Goal: Use online tool/utility: Utilize a website feature to perform a specific function

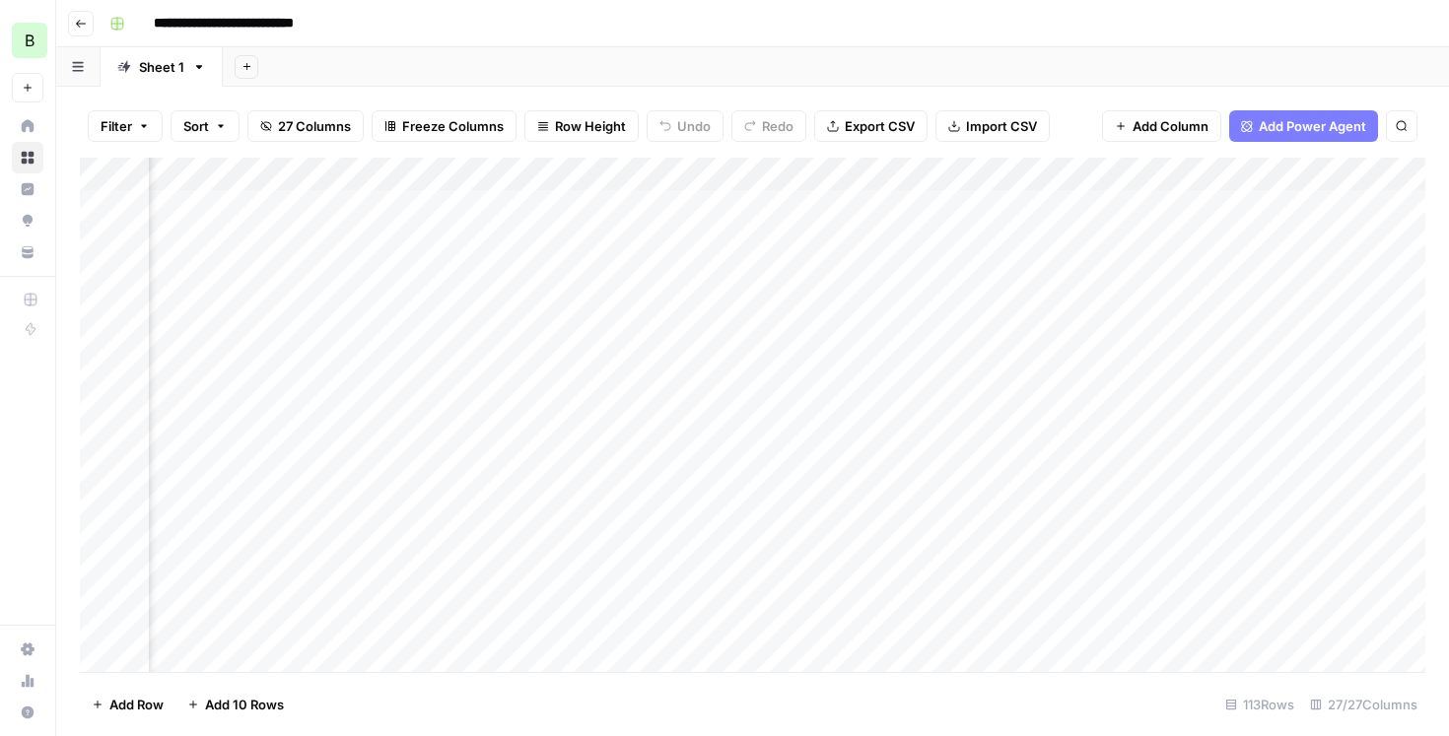
scroll to position [0, 1030]
click at [1101, 267] on div "Add Column" at bounding box center [752, 415] width 1345 height 514
click at [1100, 204] on div "Add Column" at bounding box center [752, 415] width 1345 height 514
click at [1100, 306] on div "Add Column" at bounding box center [752, 415] width 1345 height 514
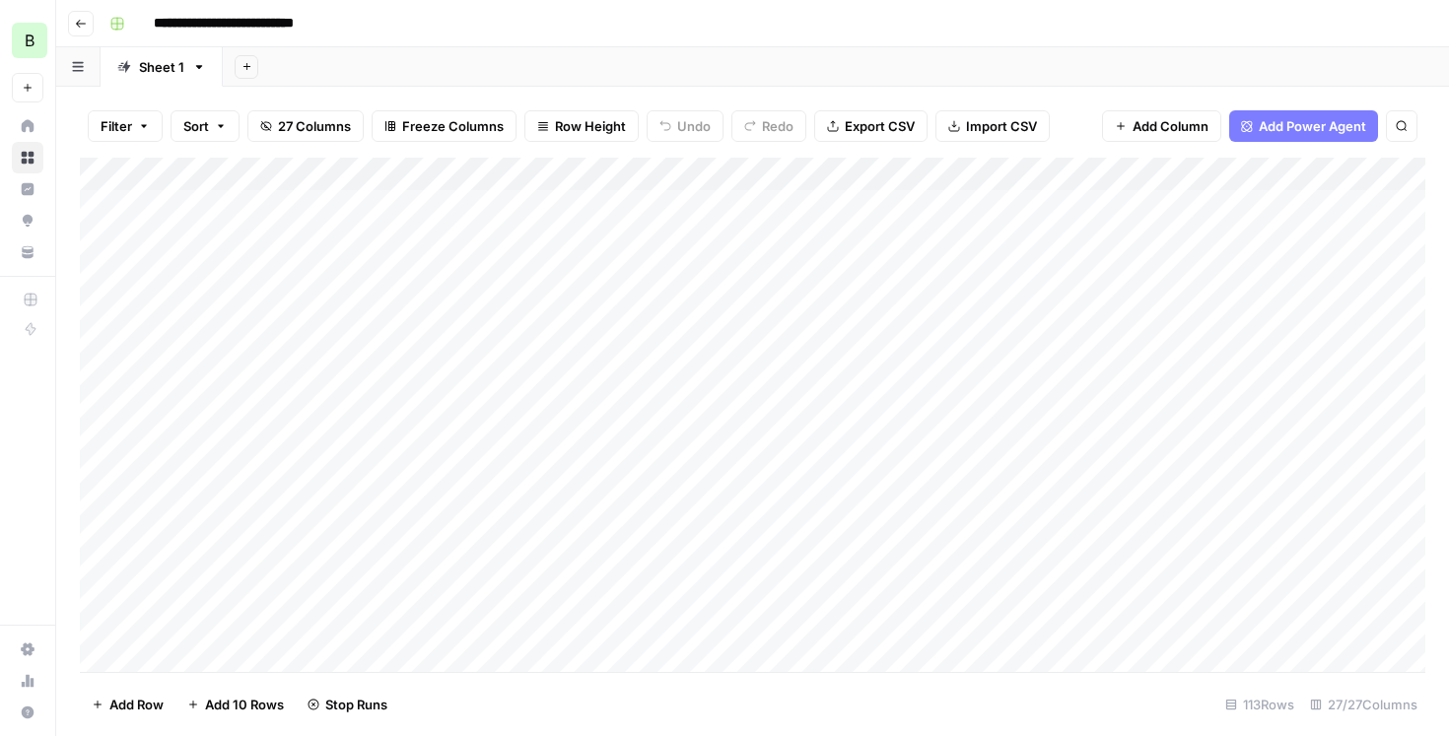
click at [661, 336] on div "Add Column" at bounding box center [752, 415] width 1345 height 514
click at [654, 379] on div "Add Column" at bounding box center [752, 415] width 1345 height 514
click at [651, 406] on div "Add Column" at bounding box center [752, 415] width 1345 height 514
click at [660, 443] on div "Add Column" at bounding box center [752, 415] width 1345 height 514
click at [651, 476] on div "Add Column" at bounding box center [752, 415] width 1345 height 514
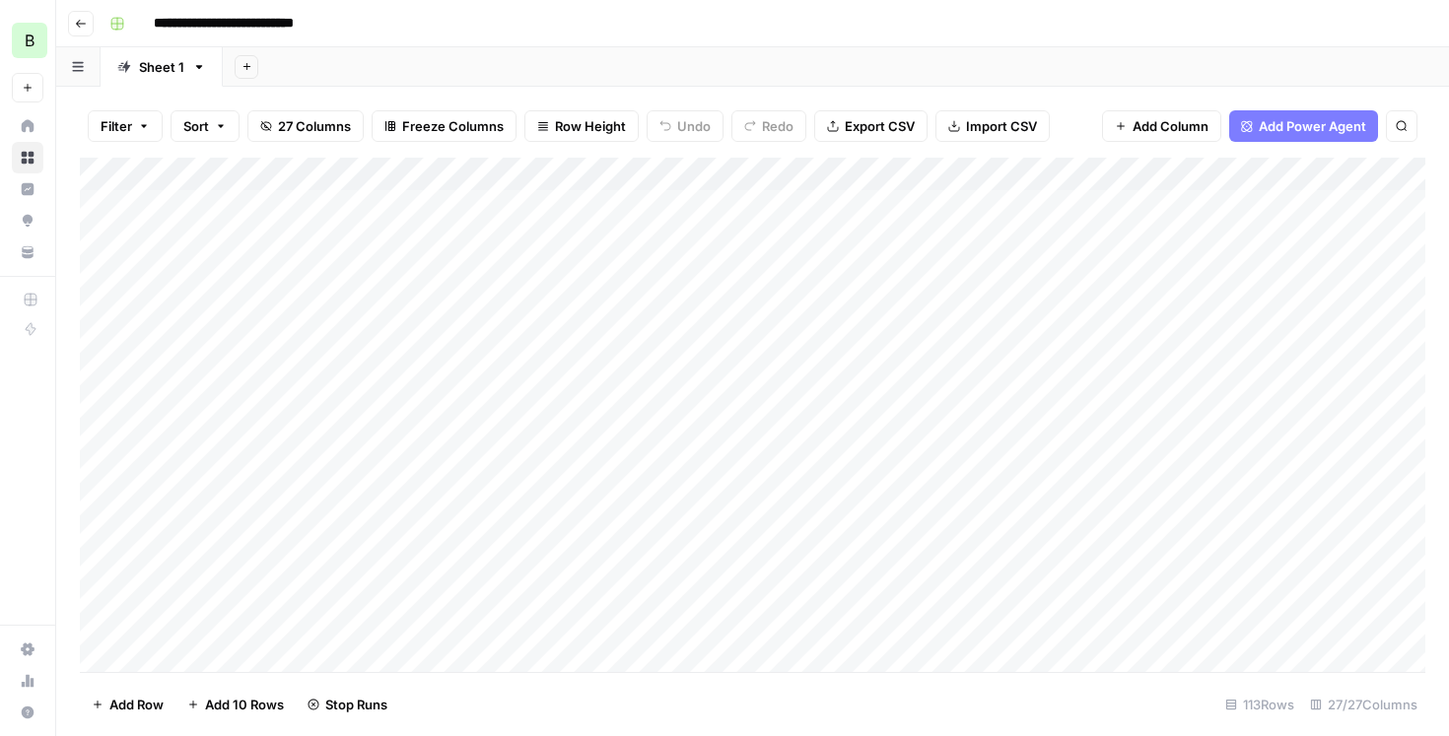
click at [654, 512] on div "Add Column" at bounding box center [752, 415] width 1345 height 514
click at [1071, 339] on div "Add Column" at bounding box center [752, 415] width 1345 height 514
click at [1076, 375] on div "Add Column" at bounding box center [752, 415] width 1345 height 514
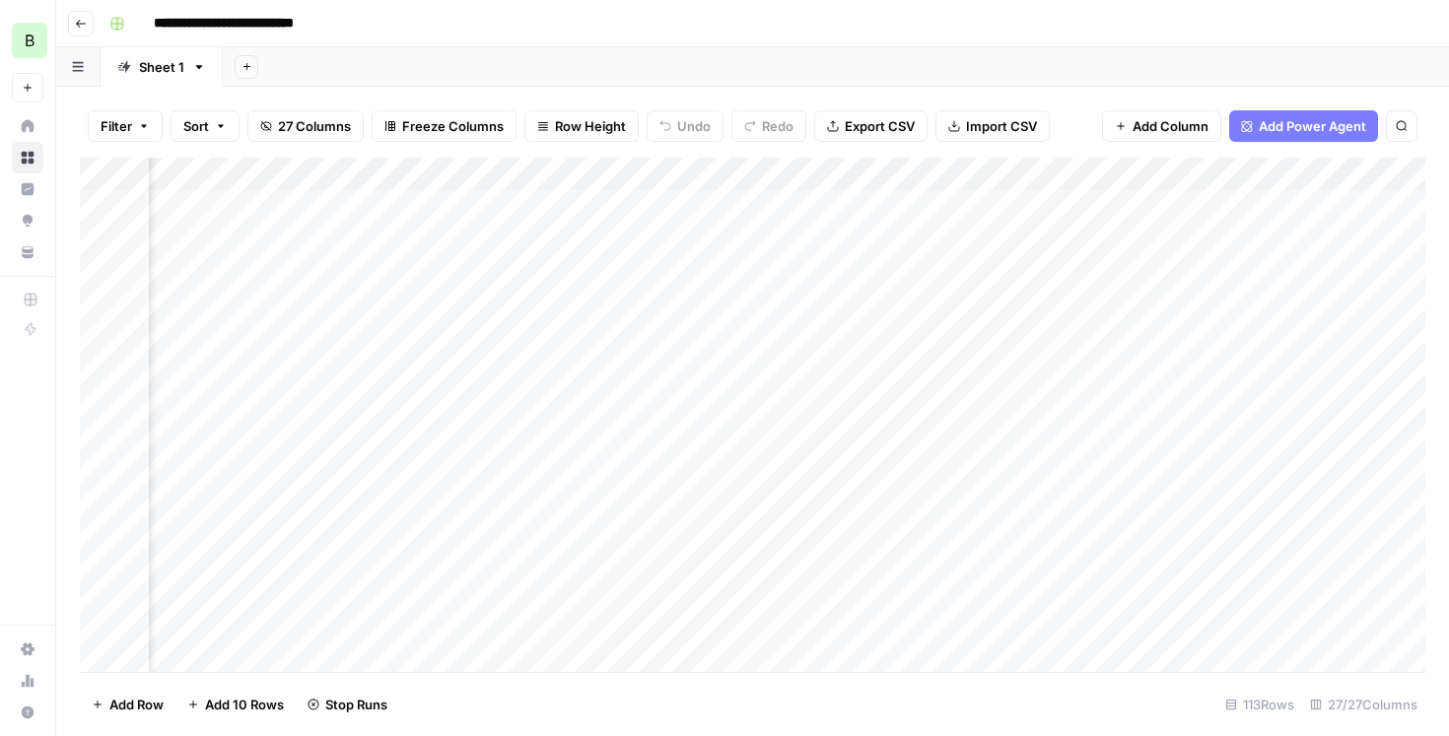
click at [845, 443] on div "Add Column" at bounding box center [752, 415] width 1345 height 514
click at [844, 505] on div "Add Column" at bounding box center [752, 415] width 1345 height 514
click at [837, 404] on div "Add Column" at bounding box center [752, 415] width 1345 height 514
click at [848, 475] on div "Add Column" at bounding box center [752, 415] width 1345 height 514
click at [1343, 338] on div "Add Column" at bounding box center [752, 415] width 1345 height 514
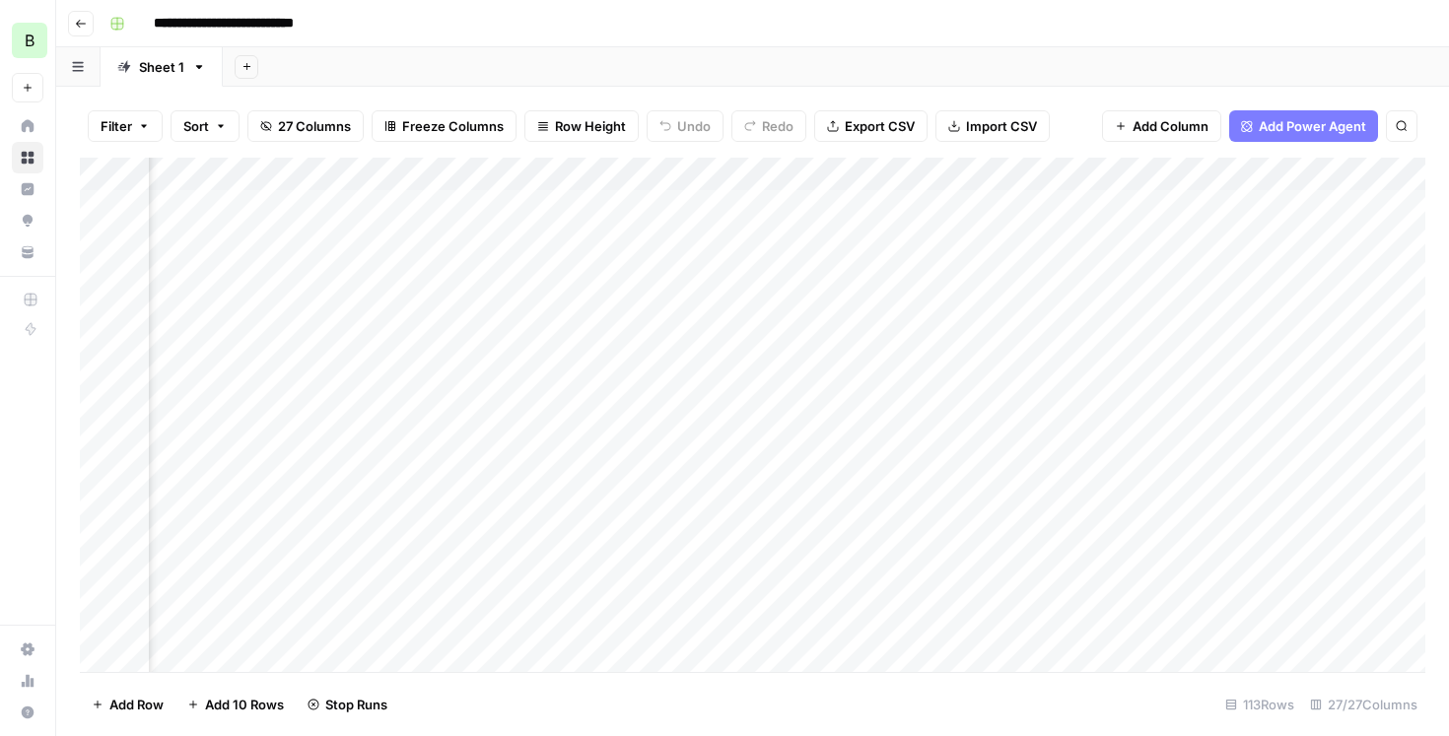
click at [1332, 369] on div "Add Column" at bounding box center [752, 415] width 1345 height 514
click at [1340, 443] on div "Add Column" at bounding box center [752, 415] width 1345 height 514
click at [1334, 507] on div "Add Column" at bounding box center [752, 415] width 1345 height 514
click at [1332, 408] on div "Add Column" at bounding box center [752, 415] width 1345 height 514
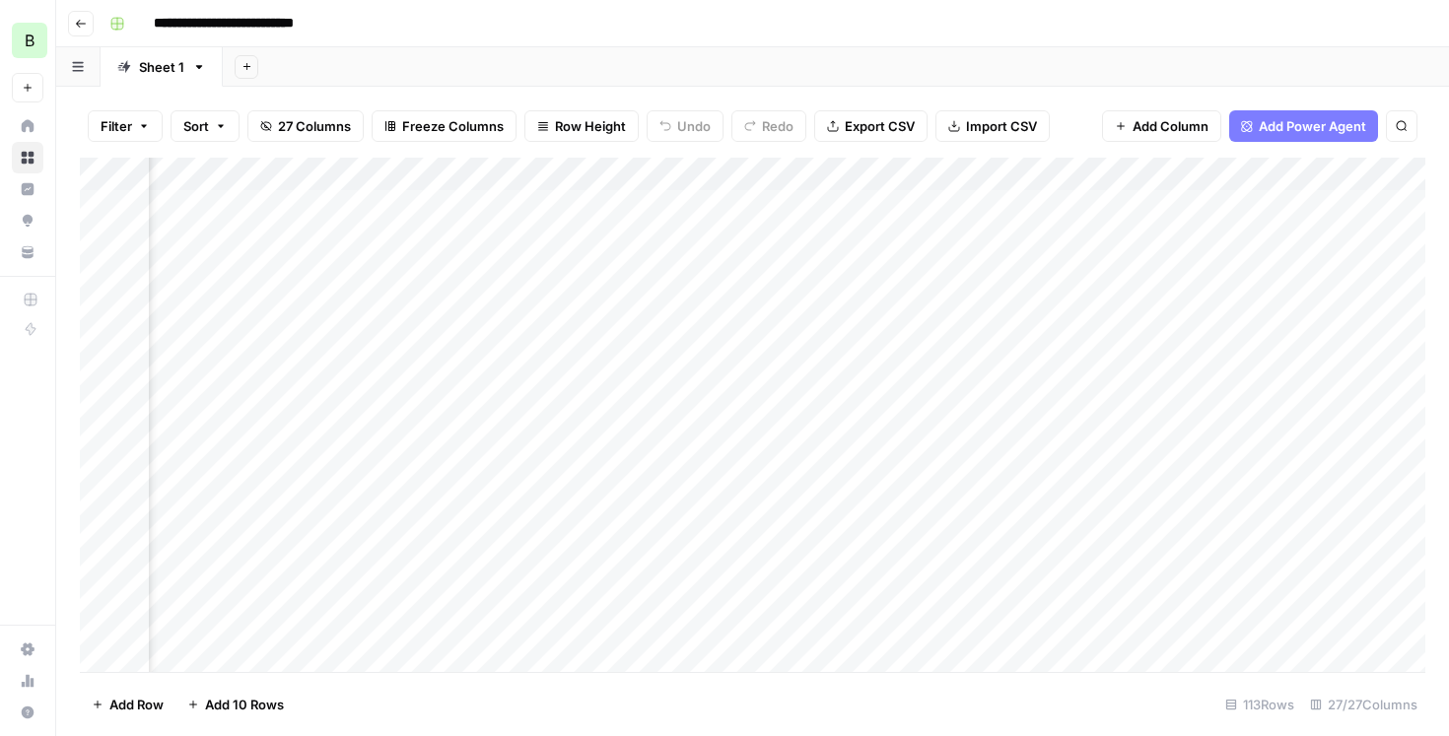
click at [799, 205] on div "Add Column" at bounding box center [752, 415] width 1345 height 514
click at [795, 270] on div "Add Column" at bounding box center [752, 415] width 1345 height 514
click at [790, 305] on div "Add Column" at bounding box center [752, 415] width 1345 height 514
click at [798, 340] on div "Add Column" at bounding box center [752, 415] width 1345 height 514
click at [801, 371] on div "Add Column" at bounding box center [752, 415] width 1345 height 514
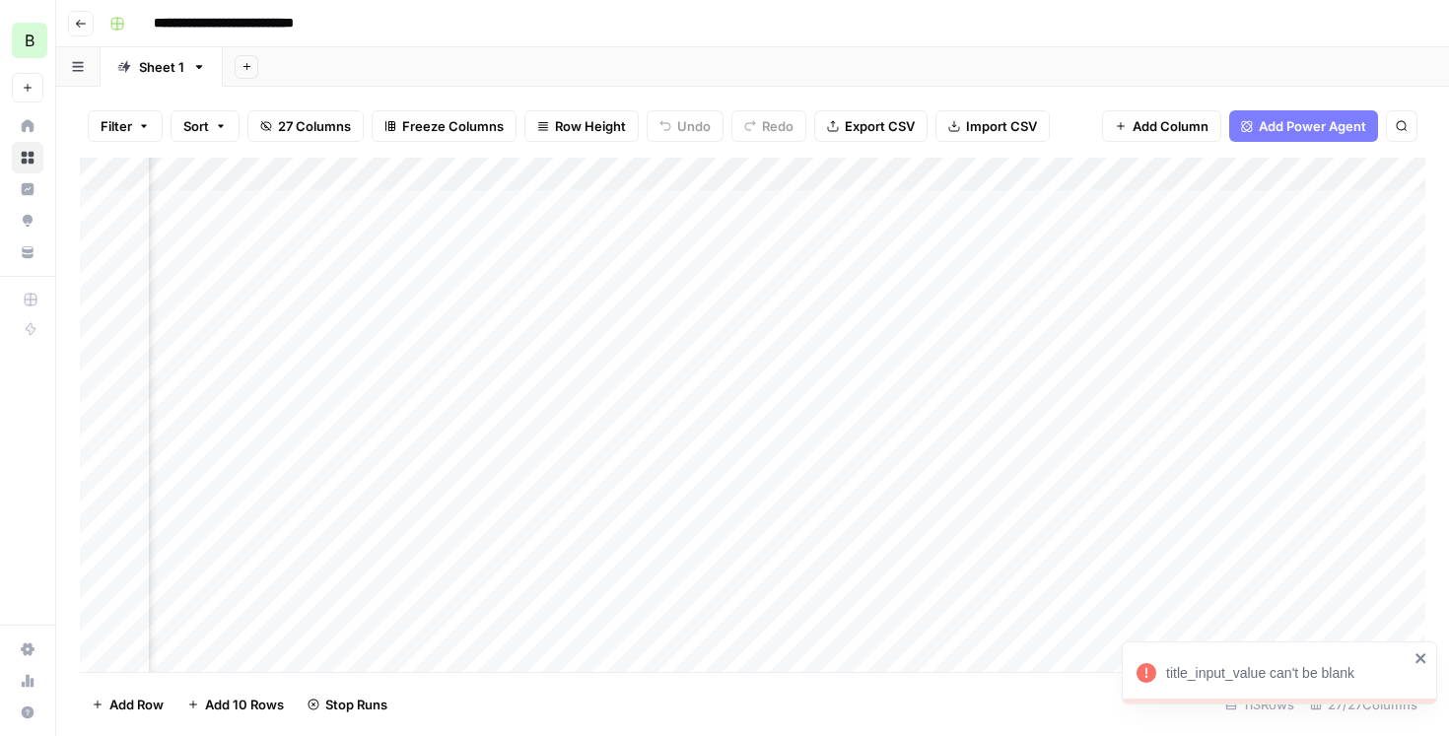
click at [800, 410] on div "Add Column" at bounding box center [752, 415] width 1345 height 514
click at [529, 475] on div "Add Column" at bounding box center [752, 415] width 1345 height 514
click at [1222, 504] on div "Add Column" at bounding box center [752, 415] width 1345 height 514
click at [1221, 435] on div "Add Column" at bounding box center [752, 415] width 1345 height 514
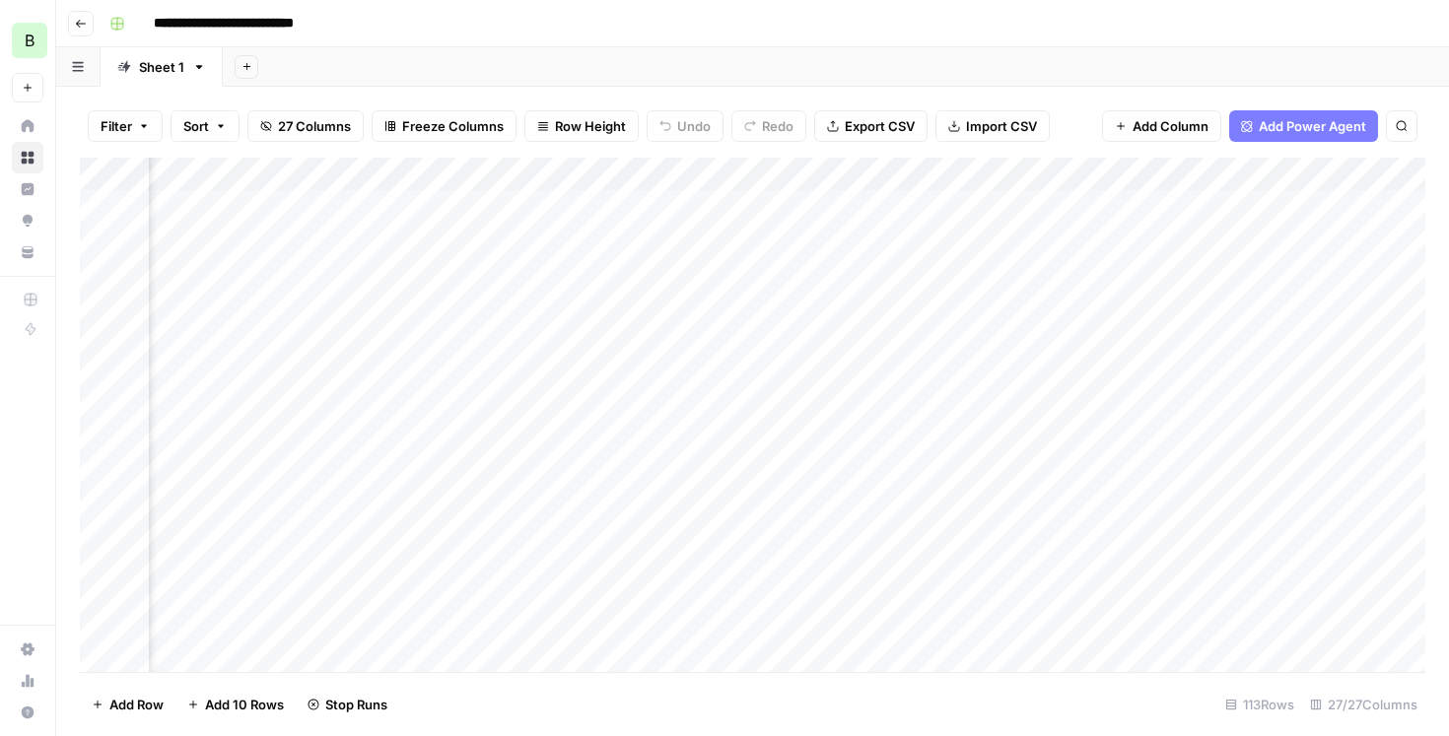
click at [1220, 404] on div "Add Column" at bounding box center [752, 415] width 1345 height 514
click at [1212, 341] on div "Add Column" at bounding box center [752, 415] width 1345 height 514
click at [805, 337] on div "Add Column" at bounding box center [752, 415] width 1345 height 514
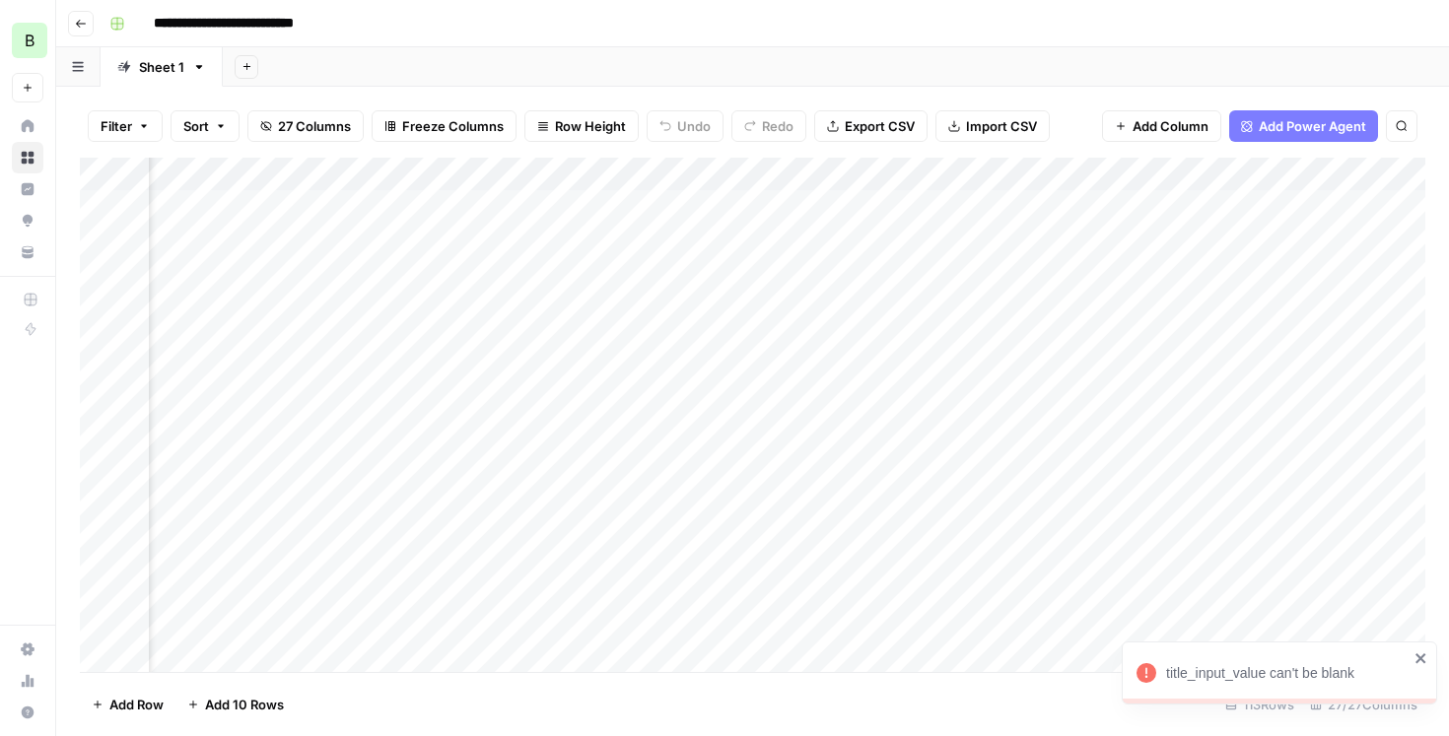
click at [724, 346] on div at bounding box center [801, 339] width 336 height 36
click at [793, 336] on div at bounding box center [801, 339] width 336 height 36
click at [878, 340] on div at bounding box center [801, 339] width 336 height 36
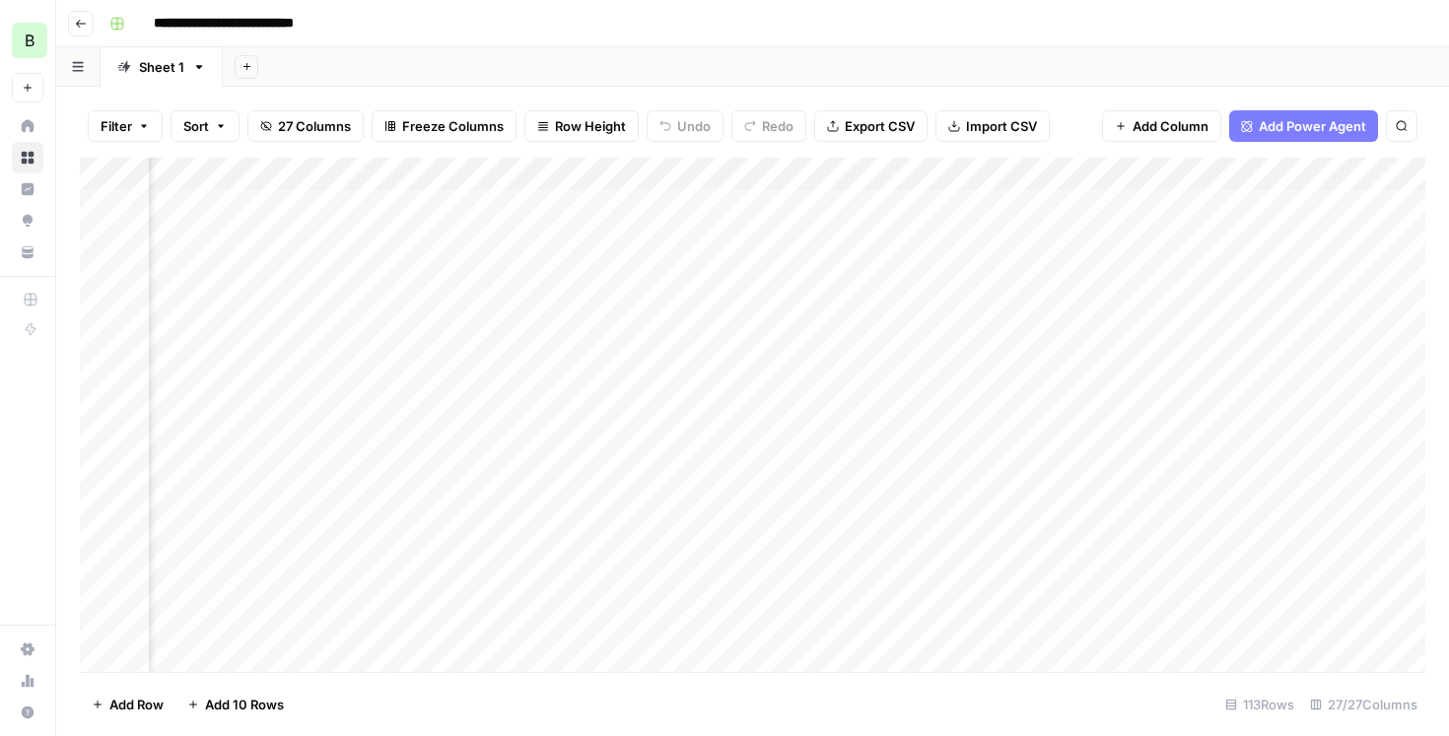
scroll to position [1, 512]
click at [518, 334] on div "Add Column" at bounding box center [752, 415] width 1345 height 514
click at [376, 330] on div "Add Column" at bounding box center [752, 415] width 1345 height 514
click at [375, 341] on div "Add Column" at bounding box center [752, 415] width 1345 height 514
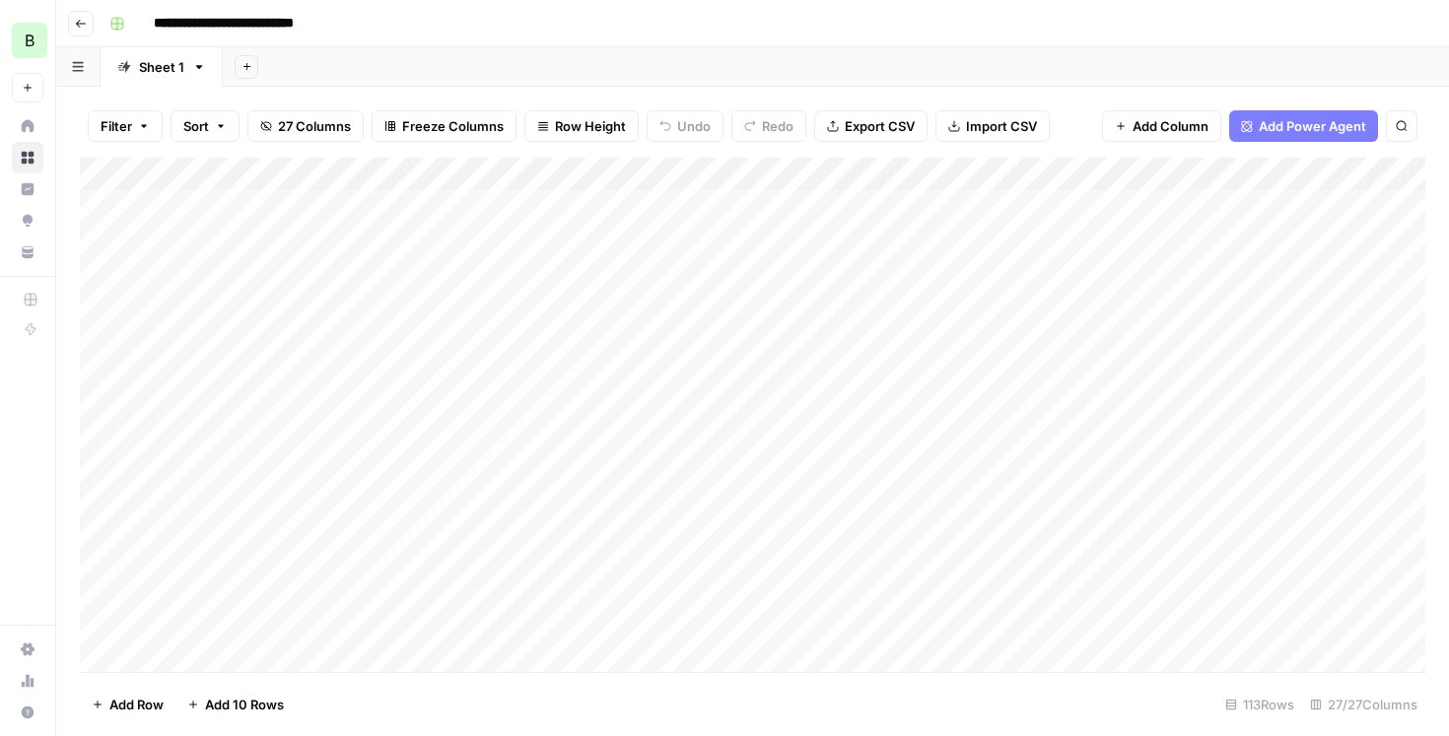
click at [516, 341] on div "Add Column" at bounding box center [752, 415] width 1345 height 514
click at [846, 347] on div "Add Column" at bounding box center [752, 415] width 1345 height 514
click at [952, 332] on div "Add Column" at bounding box center [752, 415] width 1345 height 514
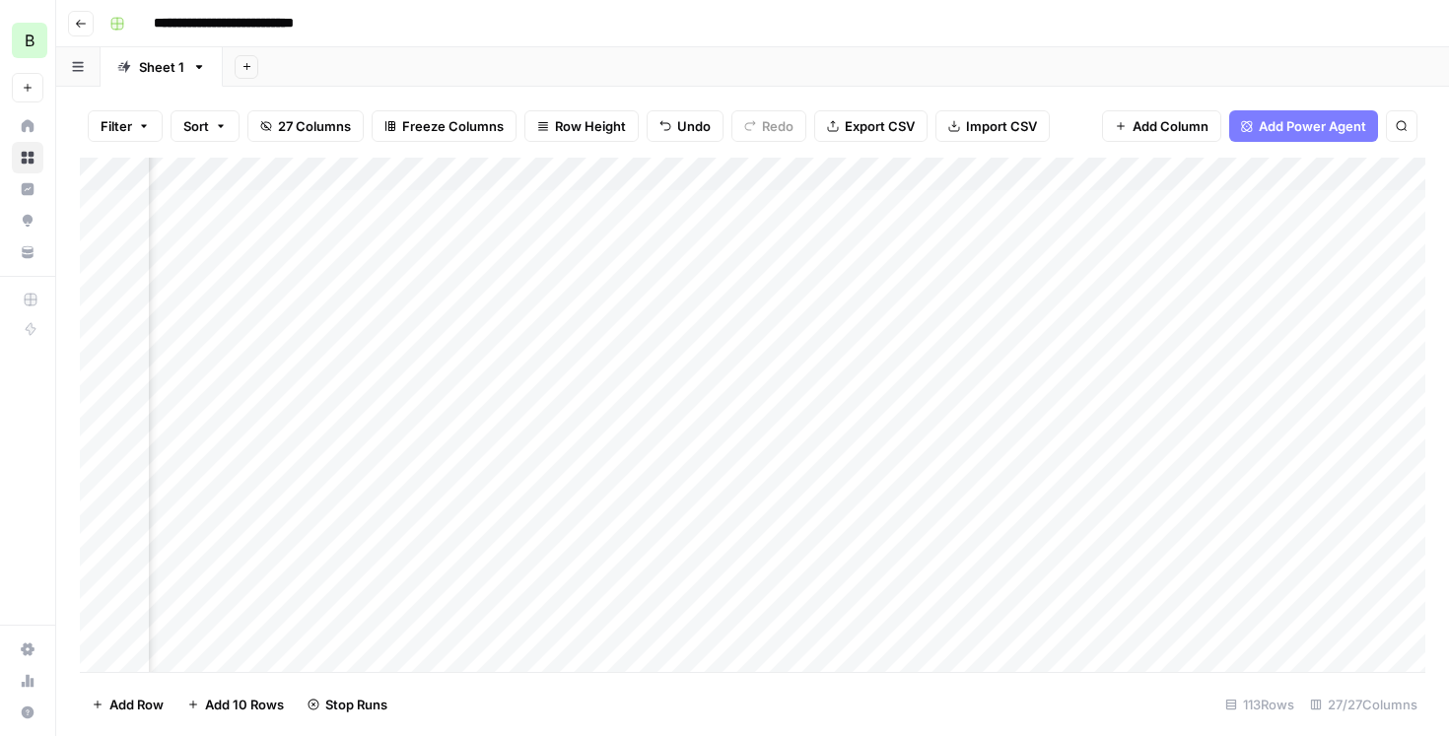
click at [764, 408] on div "Add Column" at bounding box center [752, 415] width 1345 height 514
click at [279, 406] on div "Add Column" at bounding box center [752, 415] width 1345 height 514
click at [407, 403] on div "Add Column" at bounding box center [752, 415] width 1345 height 514
click at [744, 402] on div "Add Column" at bounding box center [752, 415] width 1345 height 514
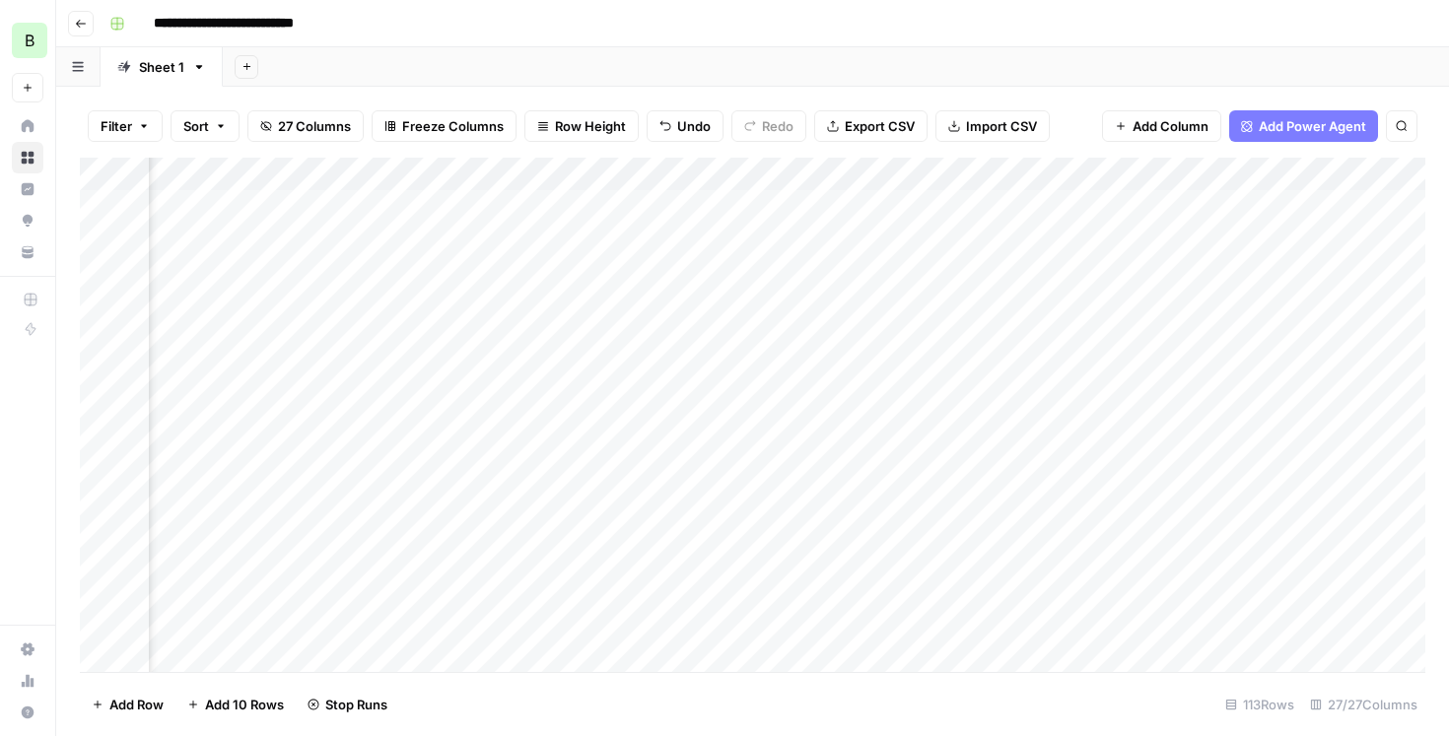
click at [922, 405] on div "Add Column" at bounding box center [752, 415] width 1345 height 514
click at [965, 271] on div "Add Column" at bounding box center [752, 415] width 1345 height 514
click at [961, 203] on div "Add Column" at bounding box center [752, 415] width 1345 height 514
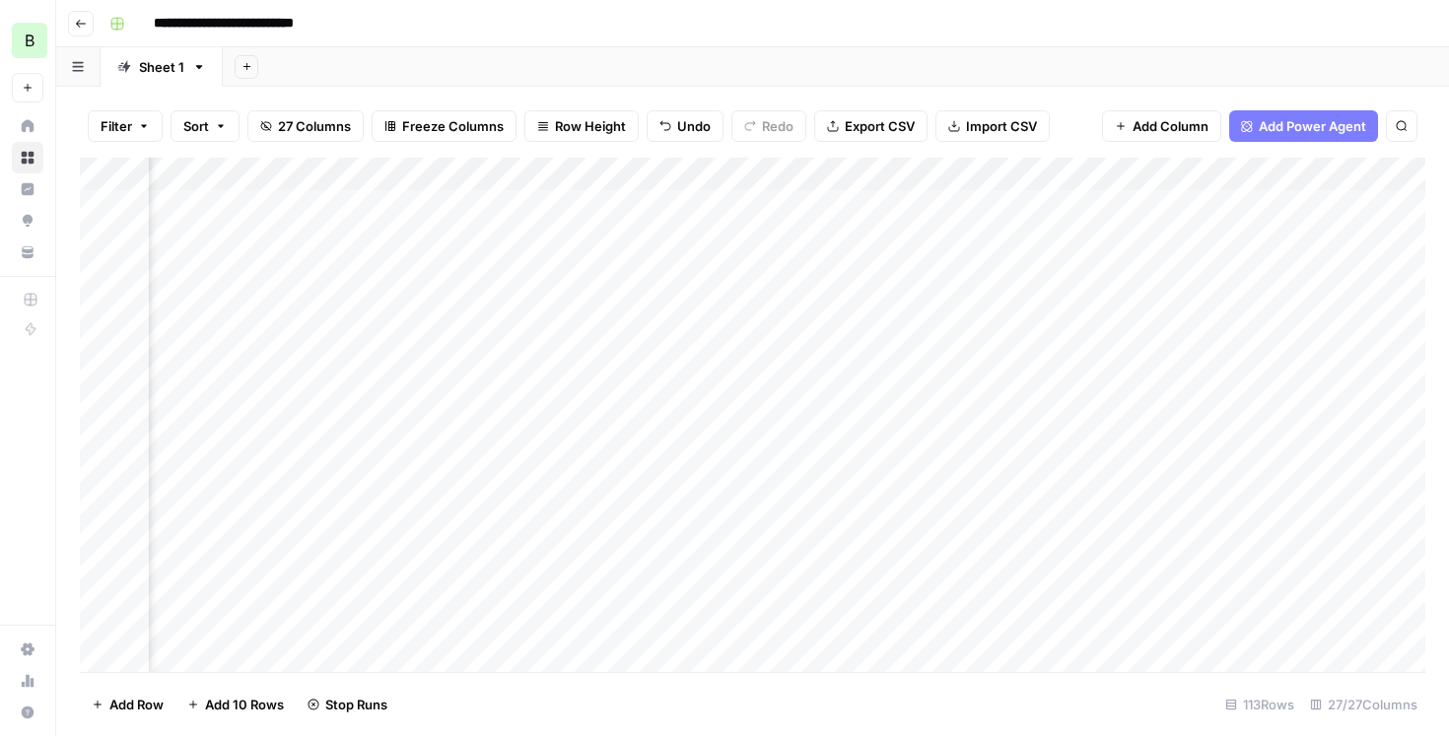
click at [954, 377] on div "Add Column" at bounding box center [752, 415] width 1345 height 514
click at [969, 504] on div "Add Column" at bounding box center [752, 415] width 1345 height 514
click at [470, 474] on div "Add Column" at bounding box center [752, 415] width 1345 height 514
click at [928, 437] on div "Add Column" at bounding box center [752, 415] width 1345 height 514
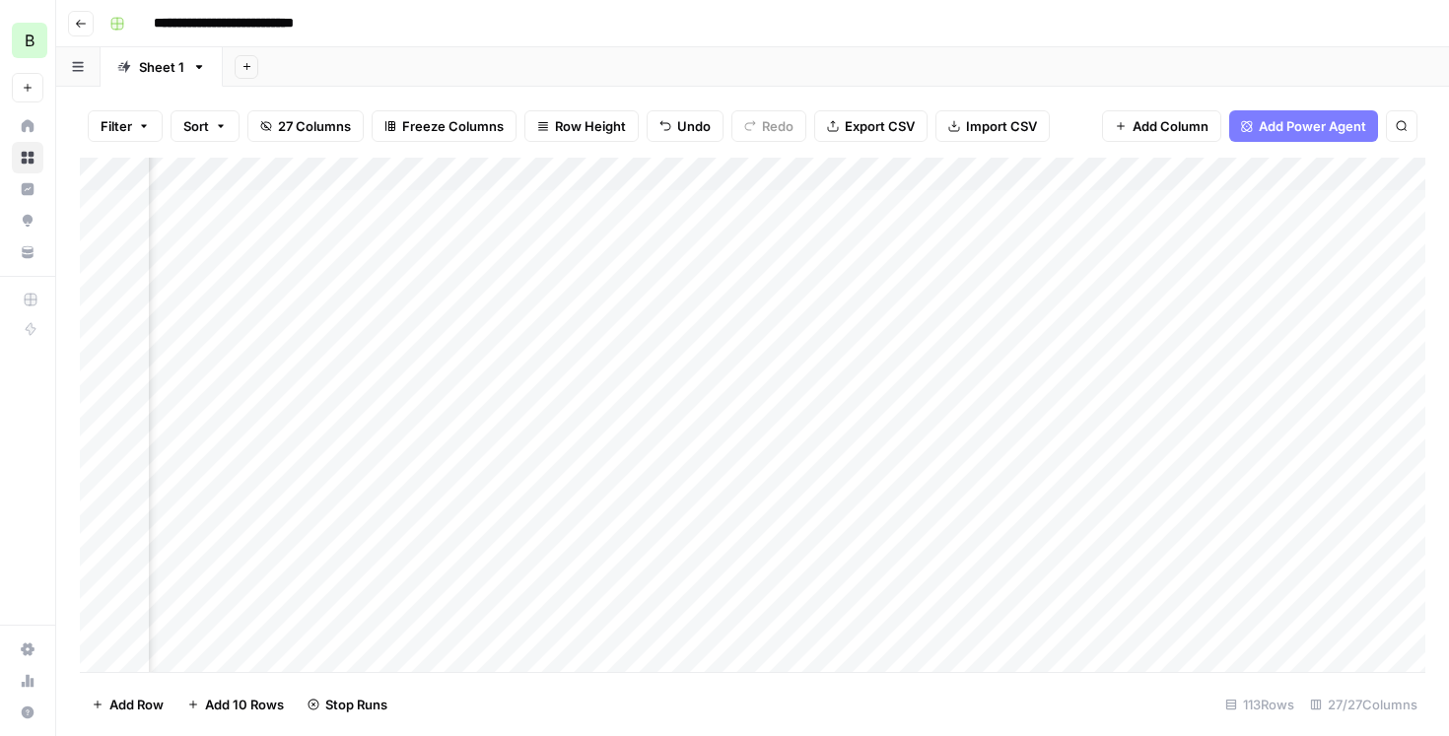
click at [693, 306] on div "Add Column" at bounding box center [752, 415] width 1345 height 514
click at [691, 407] on div "Add Column" at bounding box center [752, 415] width 1345 height 514
click at [689, 440] on div "Add Column" at bounding box center [752, 415] width 1345 height 514
click at [691, 341] on div "Add Column" at bounding box center [752, 415] width 1345 height 514
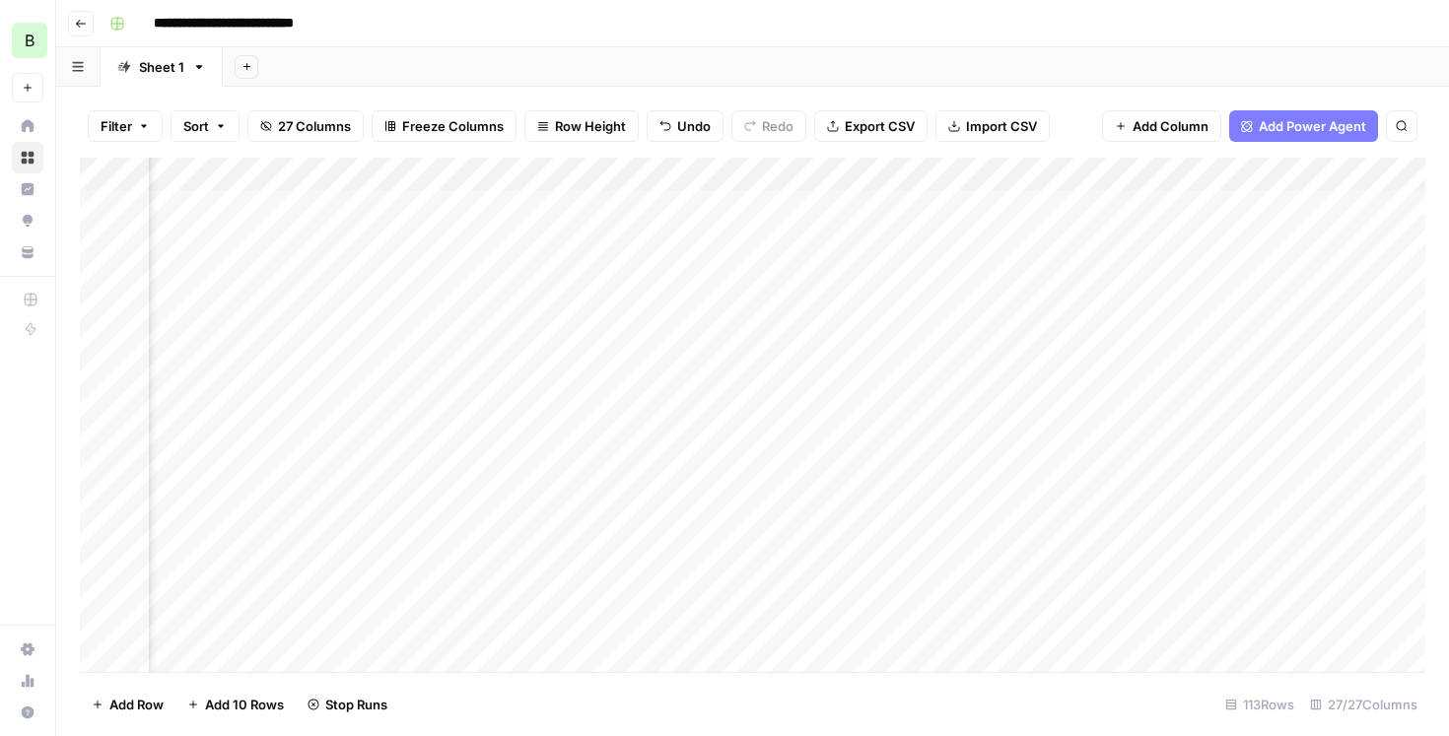
click at [940, 510] on div "Add Column" at bounding box center [752, 415] width 1345 height 514
click at [938, 372] on div "Add Column" at bounding box center [752, 415] width 1345 height 514
click at [938, 271] on div "Add Column" at bounding box center [752, 415] width 1345 height 514
click at [937, 203] on div "Add Column" at bounding box center [752, 415] width 1345 height 514
click at [938, 339] on div "Add Column" at bounding box center [752, 415] width 1345 height 514
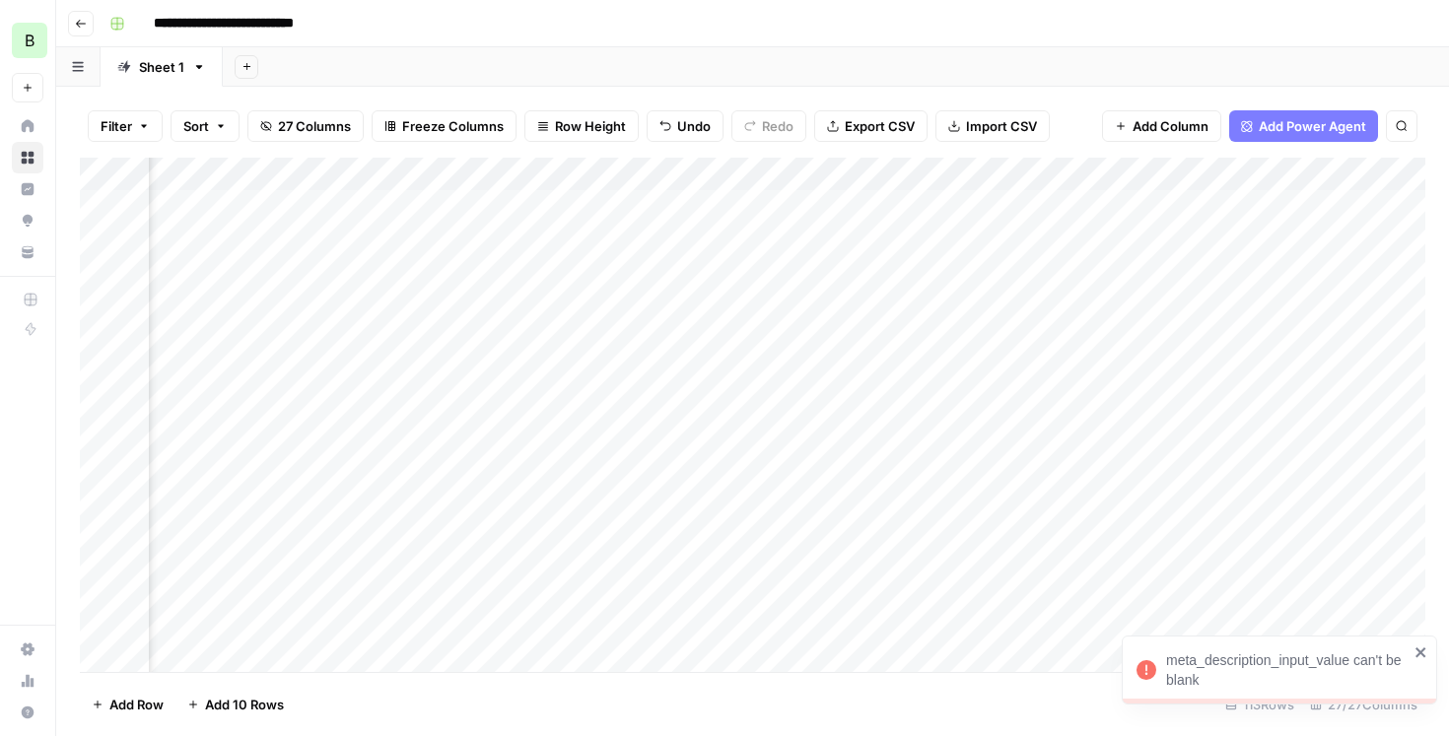
scroll to position [0, 2842]
click at [469, 472] on div "Add Column" at bounding box center [752, 415] width 1345 height 514
click at [957, 508] on div "Add Column" at bounding box center [752, 415] width 1345 height 514
click at [963, 375] on div "Add Column" at bounding box center [752, 415] width 1345 height 514
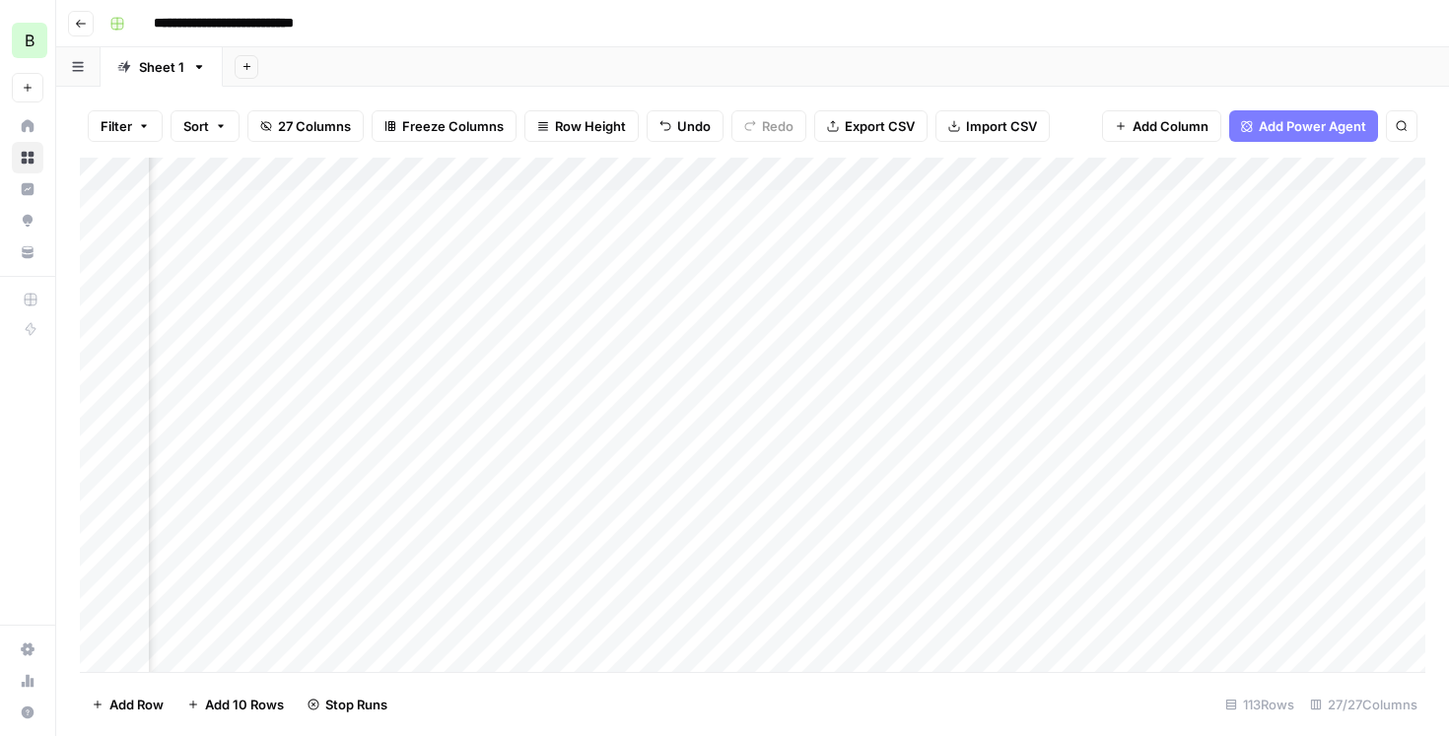
click at [967, 272] on div "Add Column" at bounding box center [752, 415] width 1345 height 514
click at [961, 204] on div "Add Column" at bounding box center [752, 415] width 1345 height 514
click at [623, 404] on div "Add Column" at bounding box center [752, 415] width 1345 height 514
click at [630, 435] on div "Add Column" at bounding box center [752, 415] width 1345 height 514
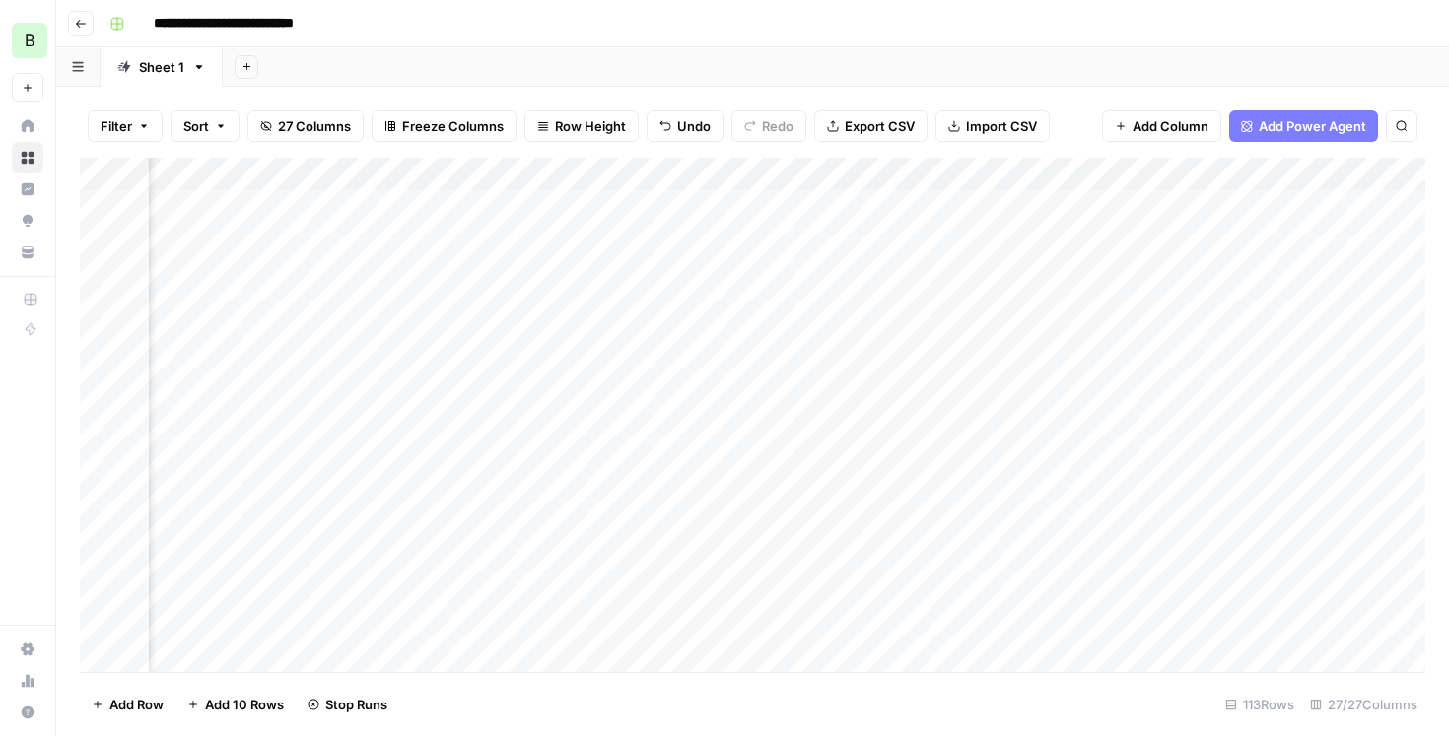
scroll to position [2, 2707]
click at [528, 233] on div "Add Column" at bounding box center [752, 415] width 1345 height 514
click at [1069, 439] on div "Add Column" at bounding box center [752, 415] width 1345 height 514
click at [288, 473] on div "Add Column" at bounding box center [752, 415] width 1345 height 514
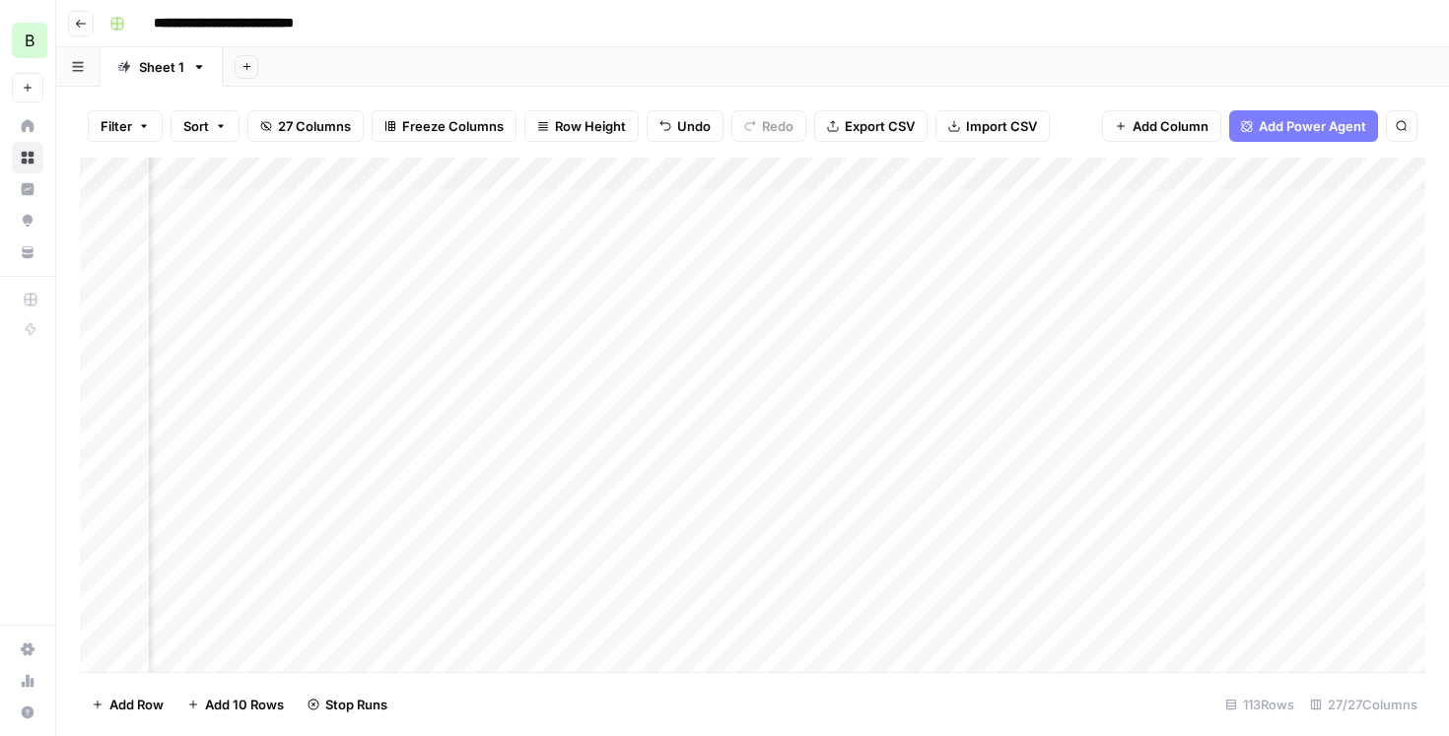
click at [282, 400] on div "Add Column" at bounding box center [752, 415] width 1345 height 514
click at [289, 336] on div "Add Column" at bounding box center [752, 415] width 1345 height 514
click at [290, 303] on div "Add Column" at bounding box center [752, 415] width 1345 height 514
click at [286, 236] on div "Add Column" at bounding box center [752, 415] width 1345 height 514
click at [1072, 474] on div "Add Column" at bounding box center [752, 415] width 1345 height 514
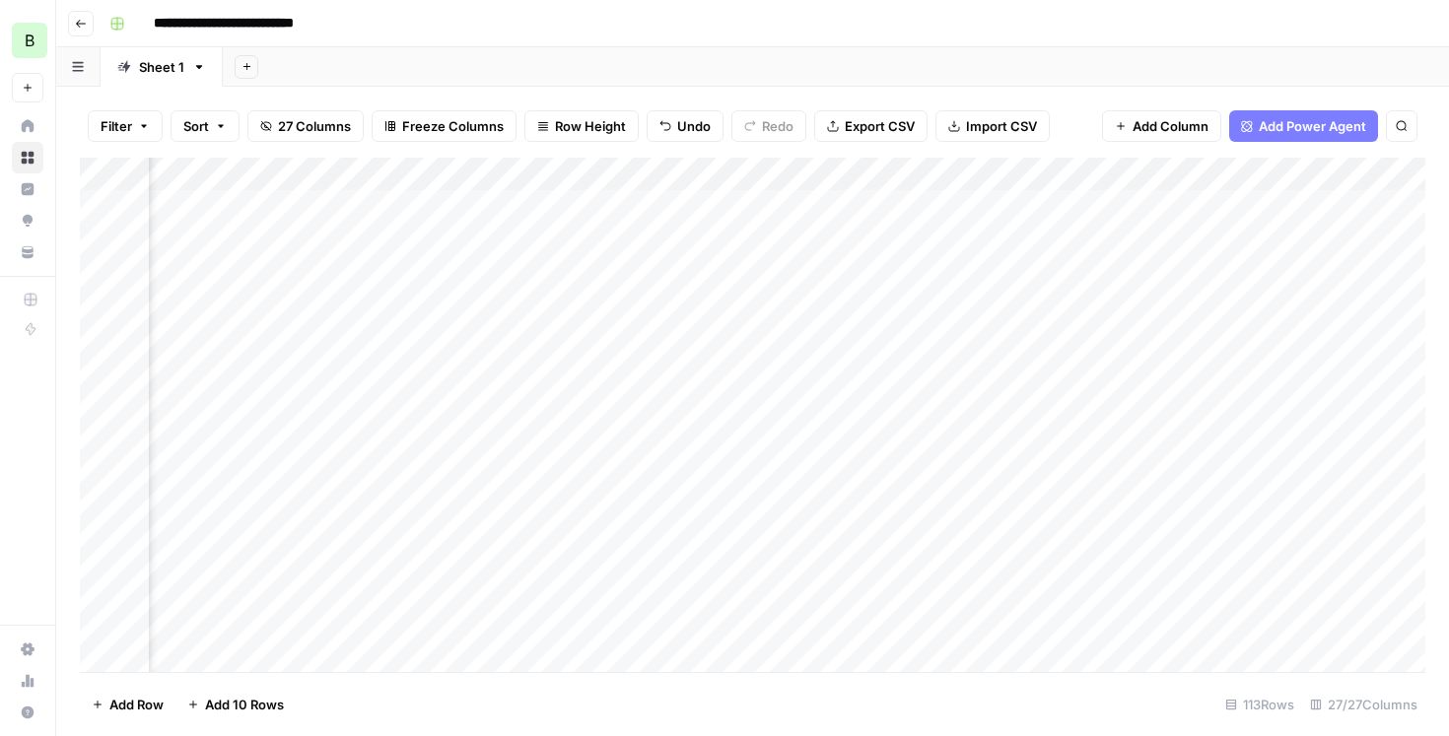
scroll to position [2, 3948]
click at [597, 472] on div "Add Column" at bounding box center [752, 415] width 1345 height 514
click at [583, 310] on div "Add Column" at bounding box center [752, 415] width 1345 height 514
click at [476, 336] on div "Add Column" at bounding box center [752, 415] width 1345 height 514
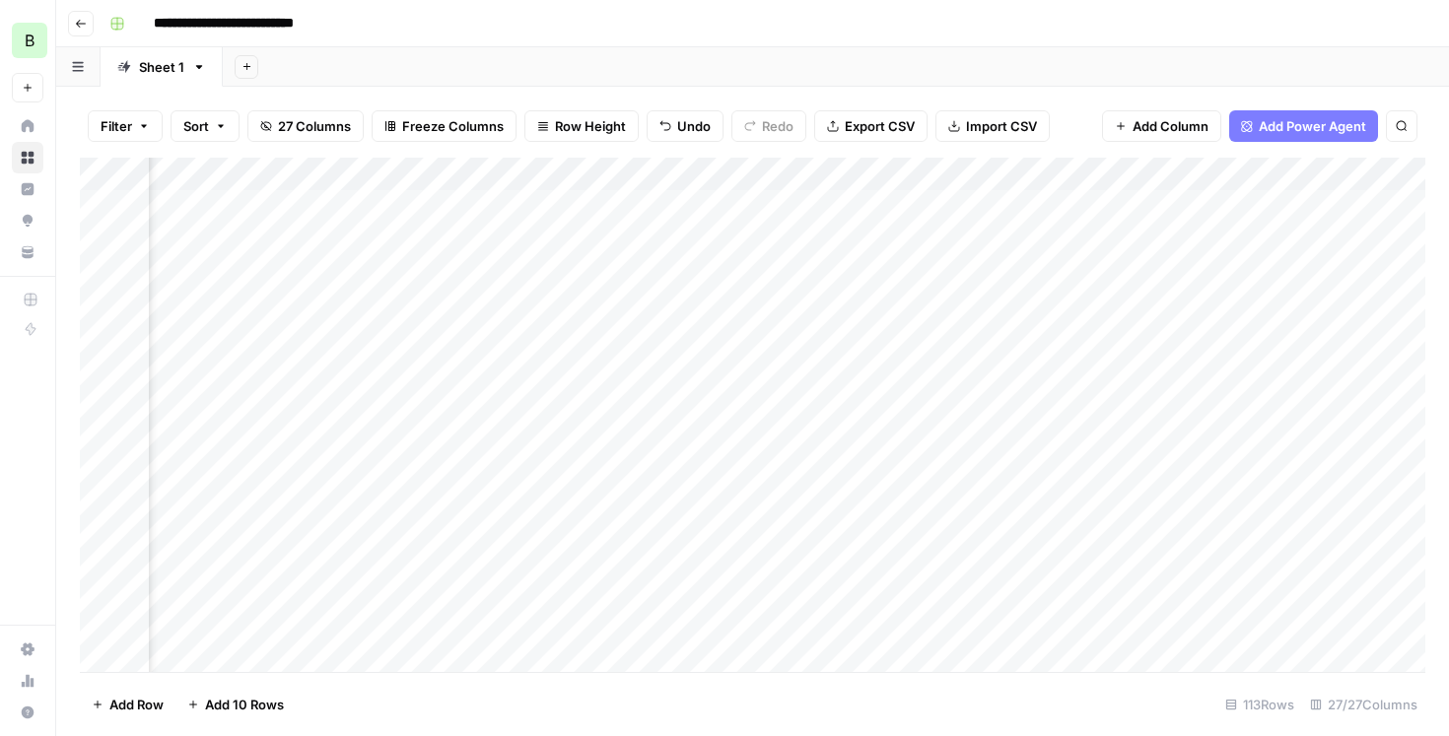
scroll to position [2, 2903]
click at [843, 339] on div "Add Column" at bounding box center [752, 415] width 1345 height 514
